Goal: Task Accomplishment & Management: Manage account settings

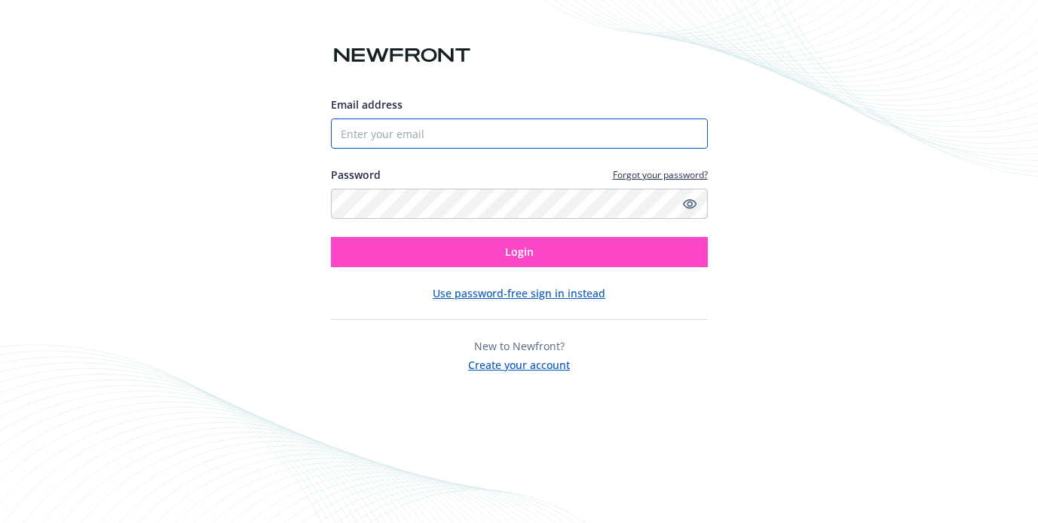
type input "[PERSON_NAME][EMAIL_ADDRESS][DOMAIN_NAME]"
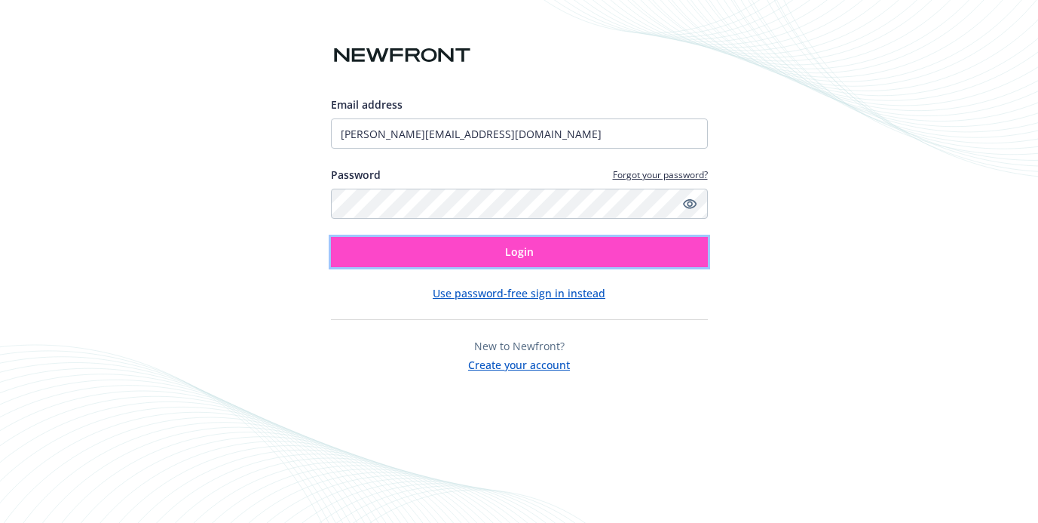
click at [557, 244] on button "Login" at bounding box center [519, 252] width 377 height 30
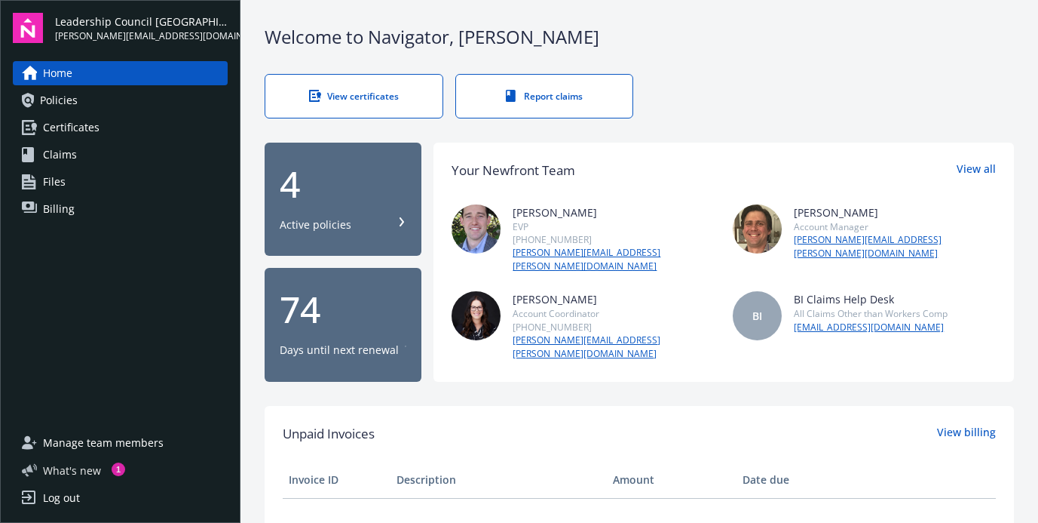
click at [67, 468] on span "What ' s new" at bounding box center [72, 470] width 58 height 16
click at [358, 94] on div "View certificates" at bounding box center [354, 96] width 117 height 13
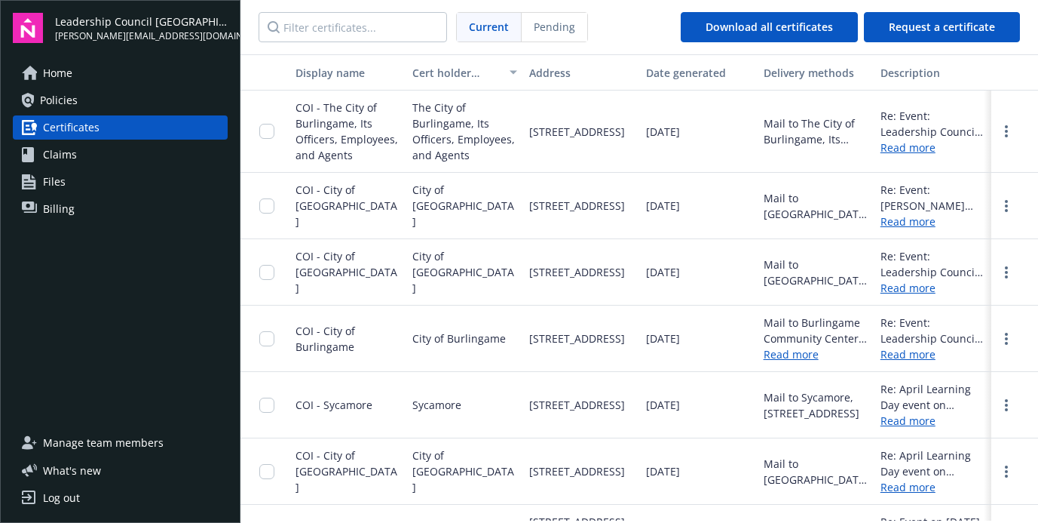
click at [65, 94] on span "Policies" at bounding box center [59, 100] width 38 height 24
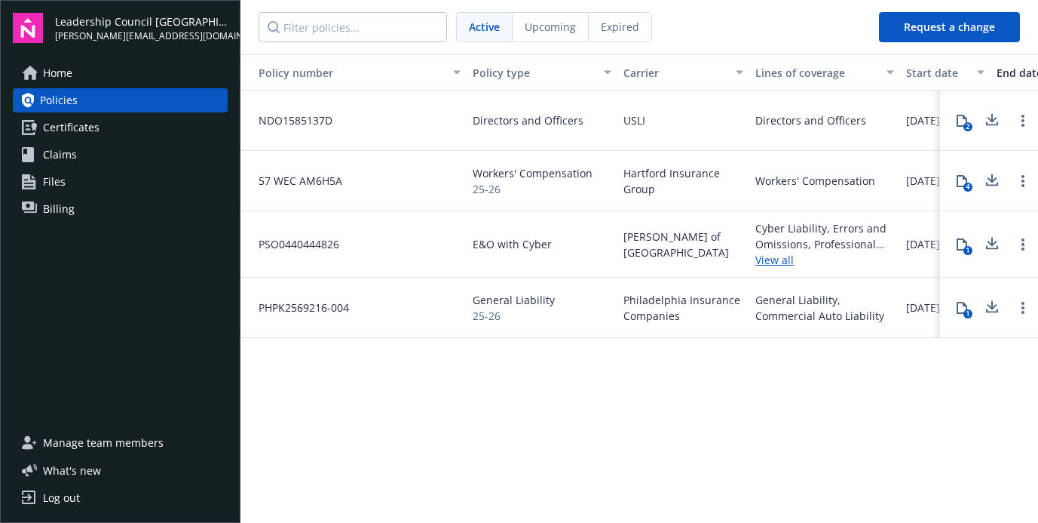
click at [496, 129] on div "Directors and Officers" at bounding box center [542, 120] width 151 height 60
click at [501, 120] on span "Directors and Officers" at bounding box center [528, 120] width 111 height 16
click at [304, 114] on span "NDO1585137D" at bounding box center [290, 120] width 86 height 16
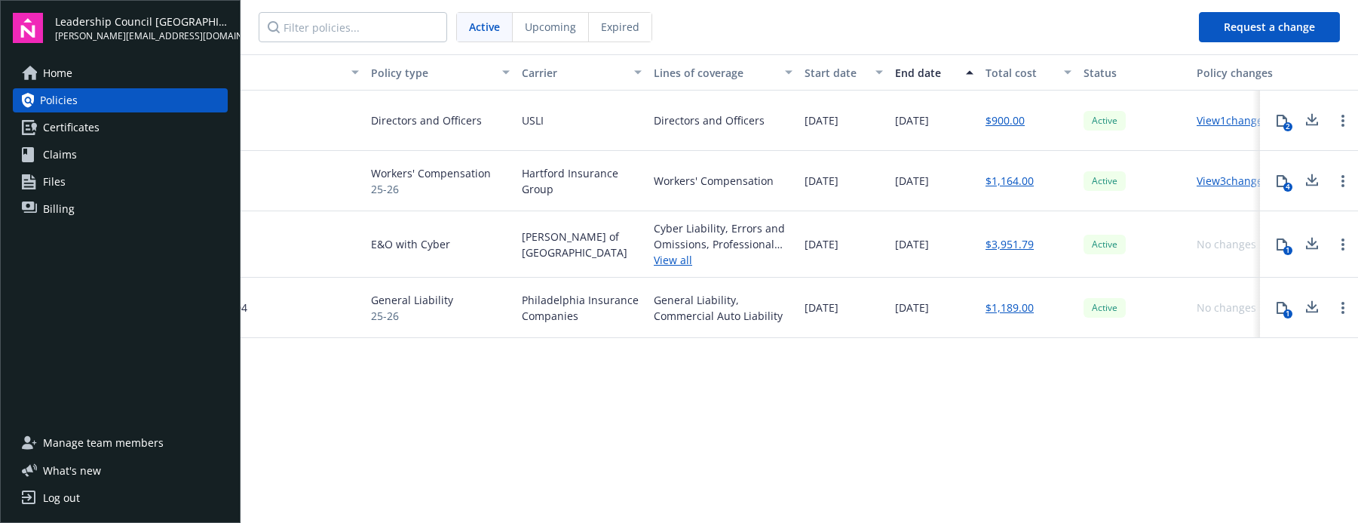
scroll to position [0, 127]
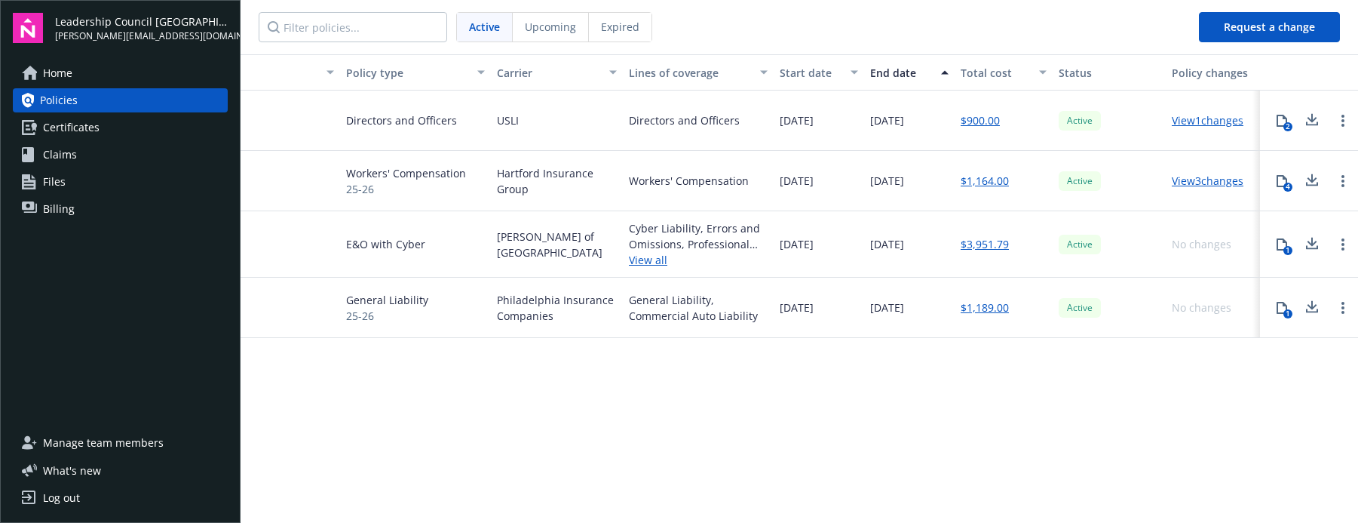
click at [1038, 121] on link "View 1 changes" at bounding box center [1208, 120] width 72 height 14
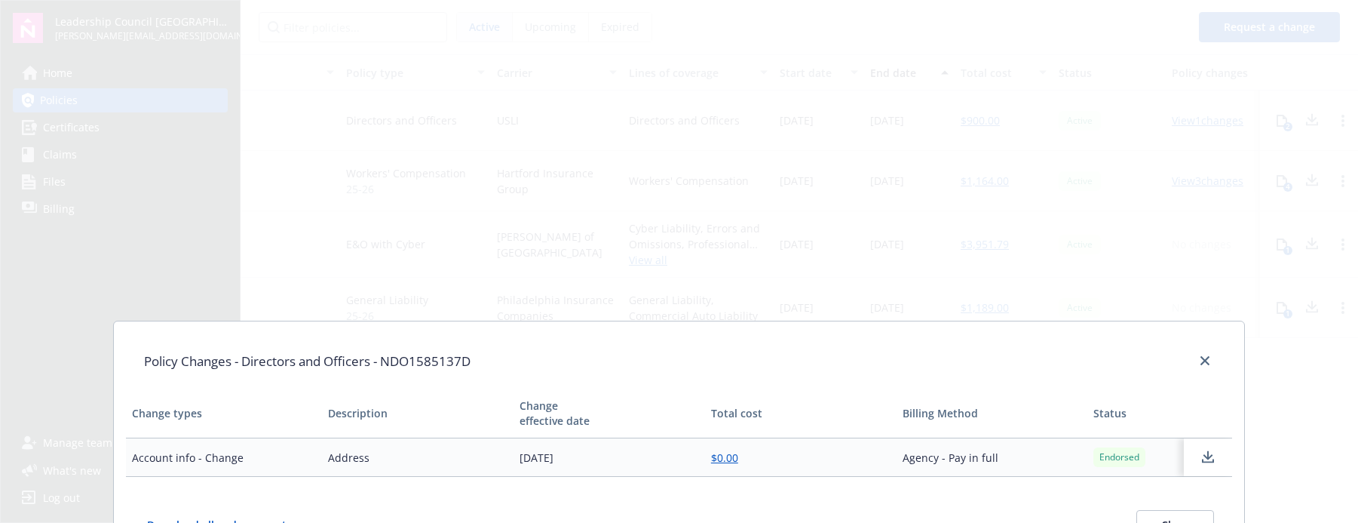
scroll to position [97, 0]
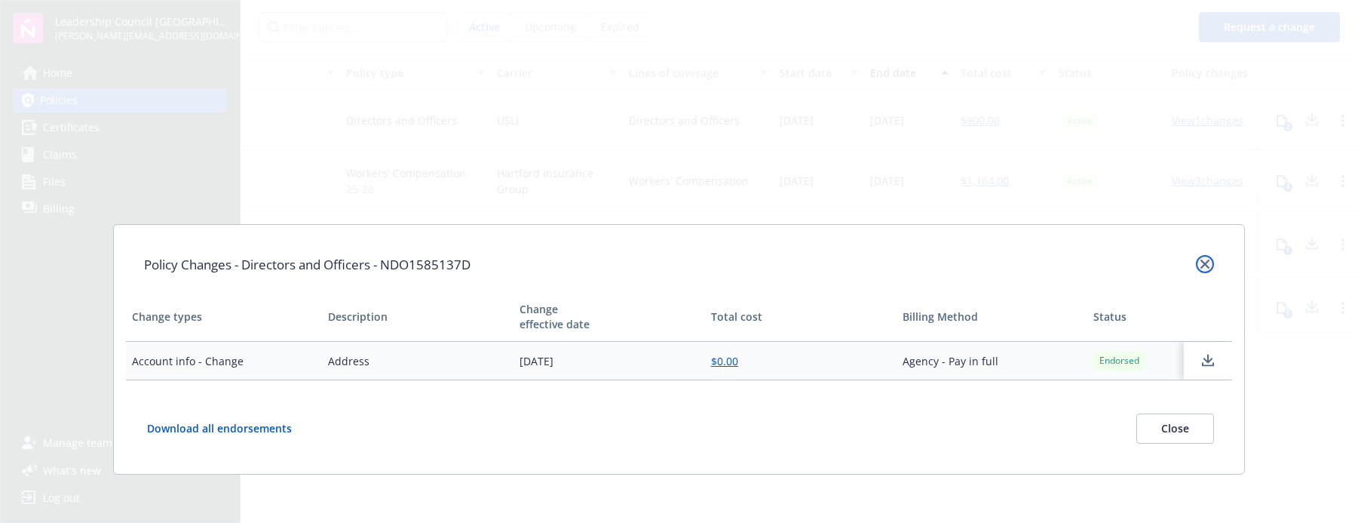
click at [1038, 263] on icon "close" at bounding box center [1205, 263] width 9 height 9
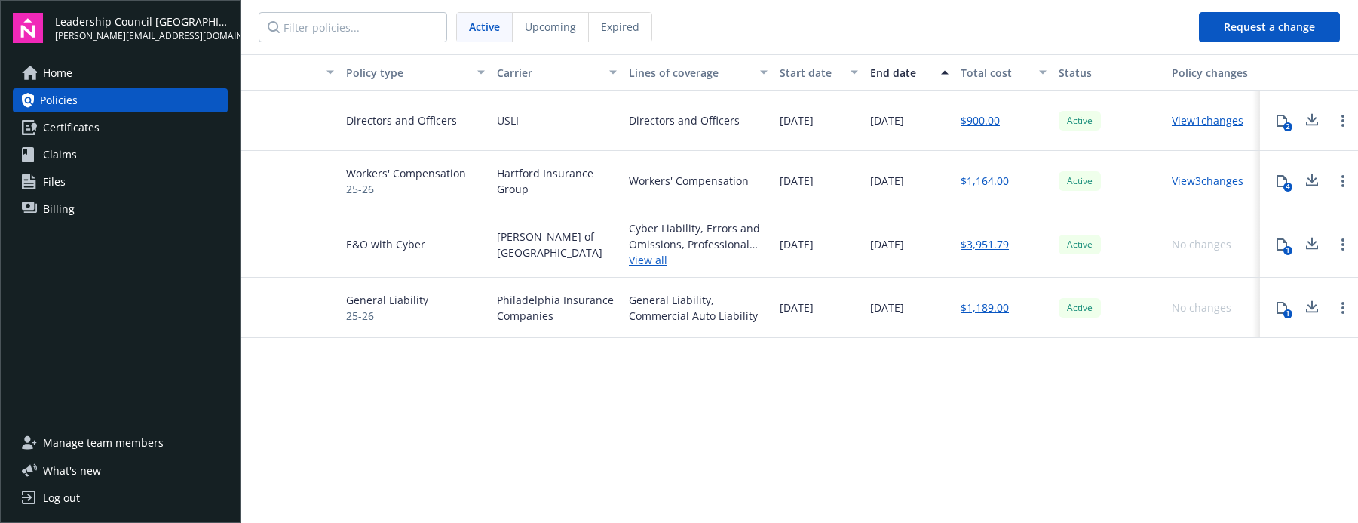
click at [547, 21] on span "Upcoming" at bounding box center [550, 27] width 51 height 16
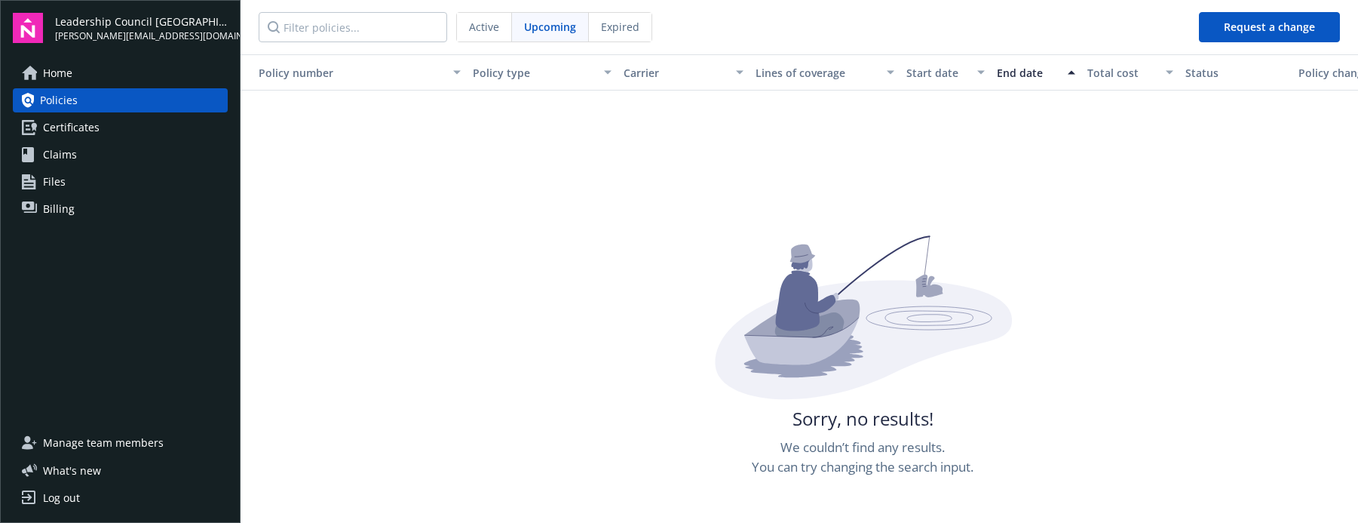
click at [614, 27] on span "Expired" at bounding box center [620, 27] width 38 height 16
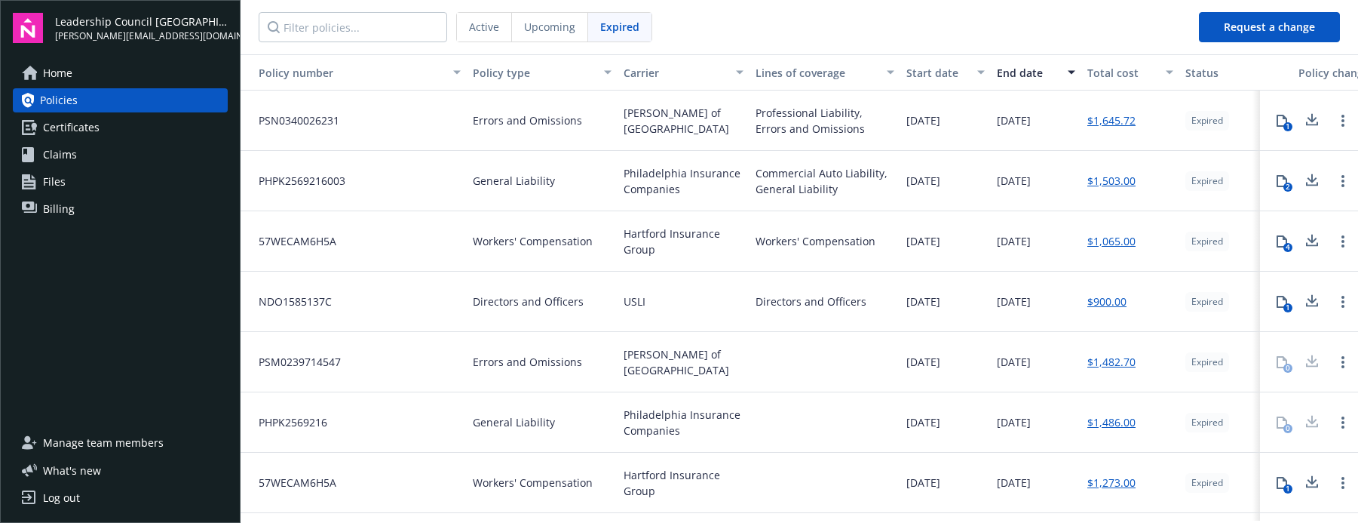
click at [484, 23] on span "Active" at bounding box center [484, 27] width 30 height 16
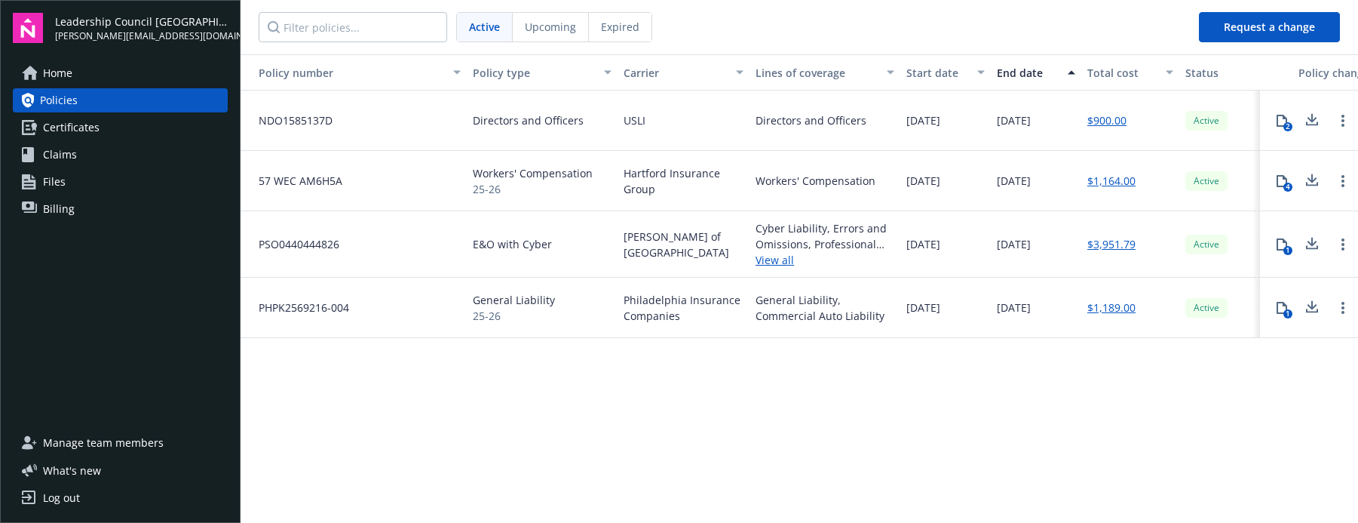
click at [69, 69] on span "Home" at bounding box center [57, 73] width 29 height 24
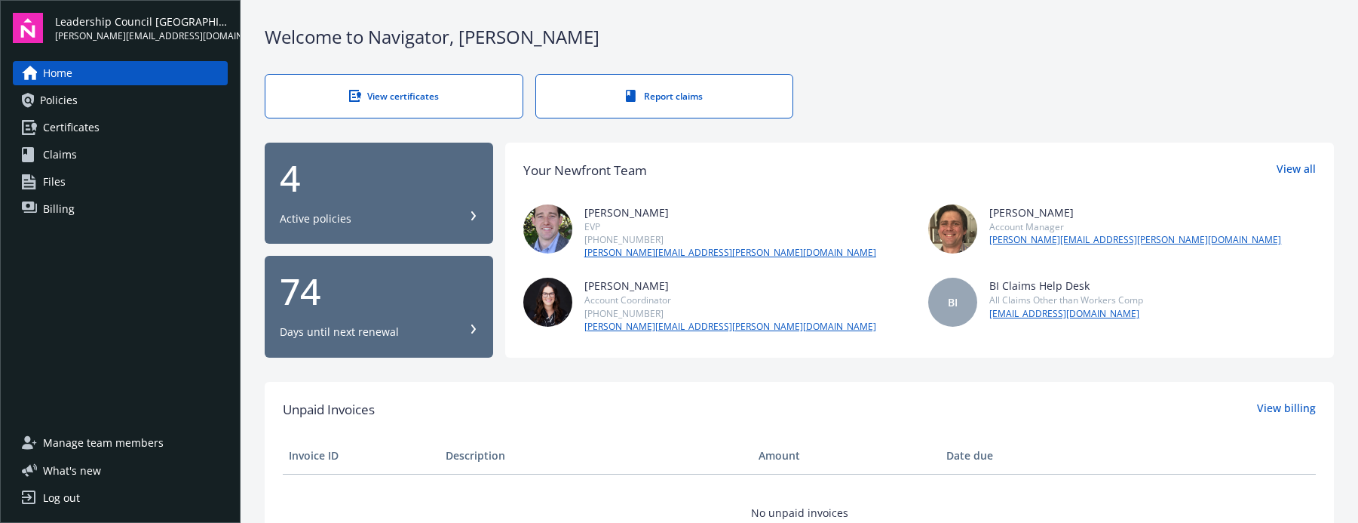
click at [330, 205] on div "4 Active policies" at bounding box center [379, 193] width 198 height 66
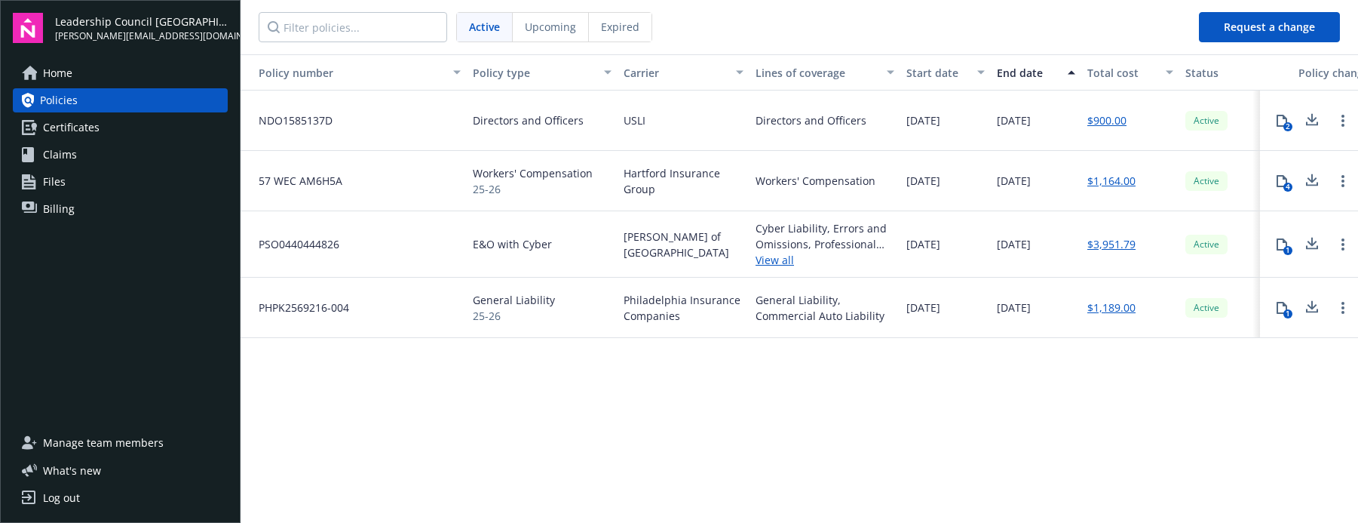
click at [51, 501] on div "Log out" at bounding box center [61, 498] width 37 height 24
